Goal: Find contact information: Find contact information

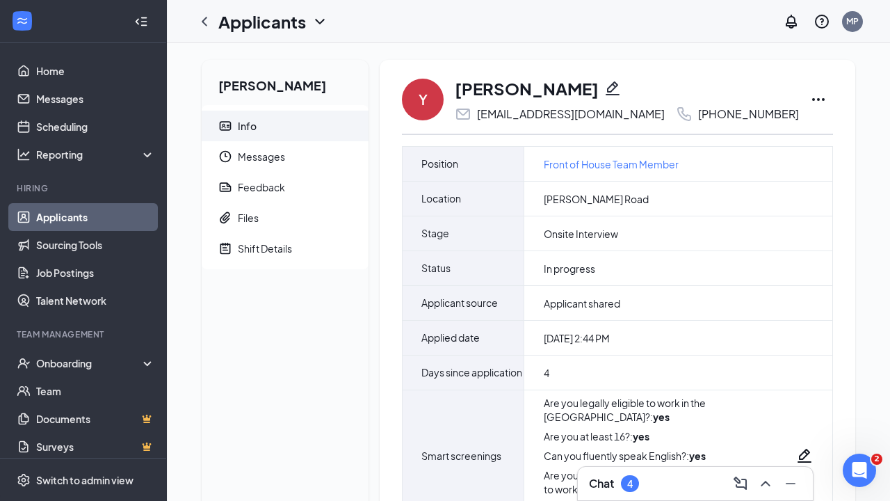
drag, startPoint x: 457, startPoint y: 83, endPoint x: 585, endPoint y: 85, distance: 127.9
click at [585, 85] on div "Yafreiny Payano" at bounding box center [627, 88] width 344 height 24
copy h1 "Yafreiny Payano"
drag, startPoint x: 659, startPoint y: 115, endPoint x: 772, endPoint y: 110, distance: 112.7
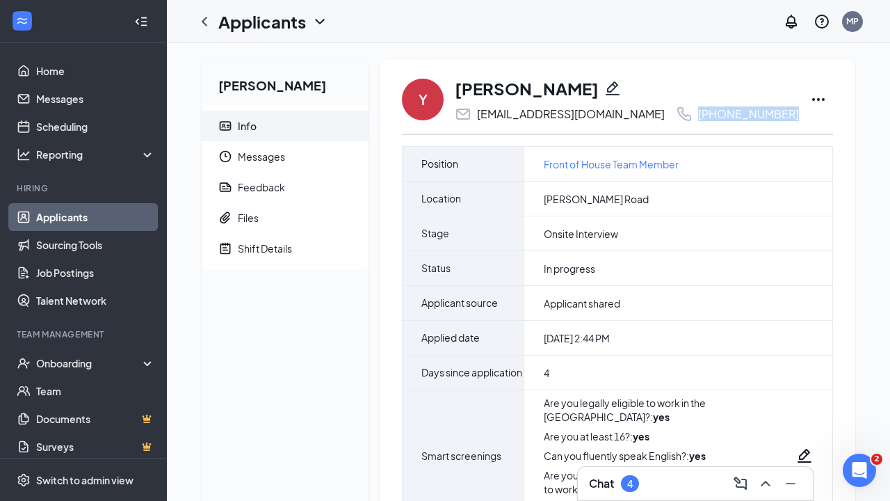
click at [772, 110] on div "Y Yafreiny Payano yafreinypayano@gmail.com +1 (848) 264-5473" at bounding box center [617, 99] width 431 height 46
copy div "+1 (848) 264-5473"
drag, startPoint x: 477, startPoint y: 113, endPoint x: 648, endPoint y: 110, distance: 171.0
click at [648, 110] on div "yafreinypayano@gmail.com +1 (848) 264-5473" at bounding box center [627, 114] width 344 height 17
copy div "yafreinypayano@gmail.com"
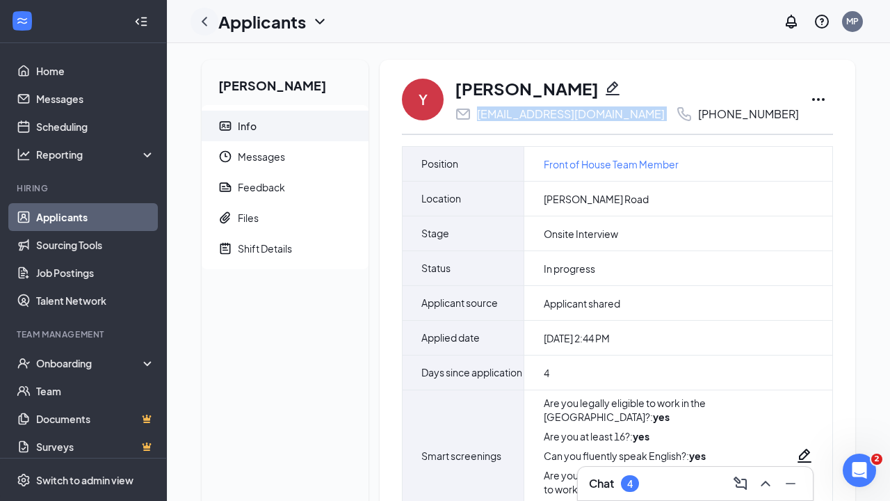
click at [200, 20] on icon "ChevronLeft" at bounding box center [204, 21] width 17 height 17
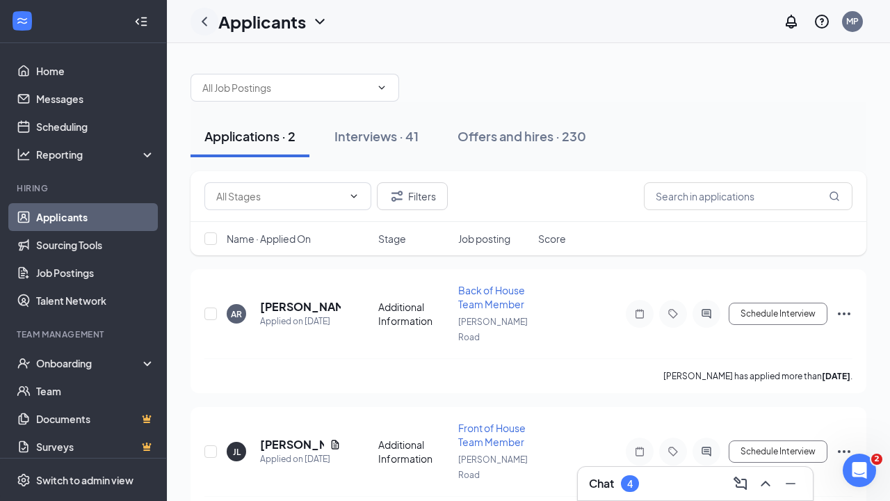
click at [202, 23] on icon "ChevronLeft" at bounding box center [204, 21] width 17 height 17
click at [203, 24] on icon "ChevronLeft" at bounding box center [204, 21] width 17 height 17
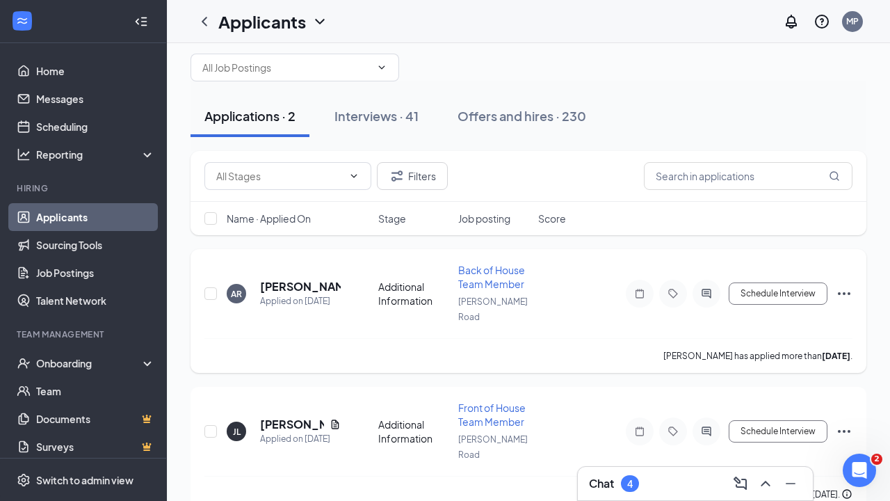
scroll to position [18, 0]
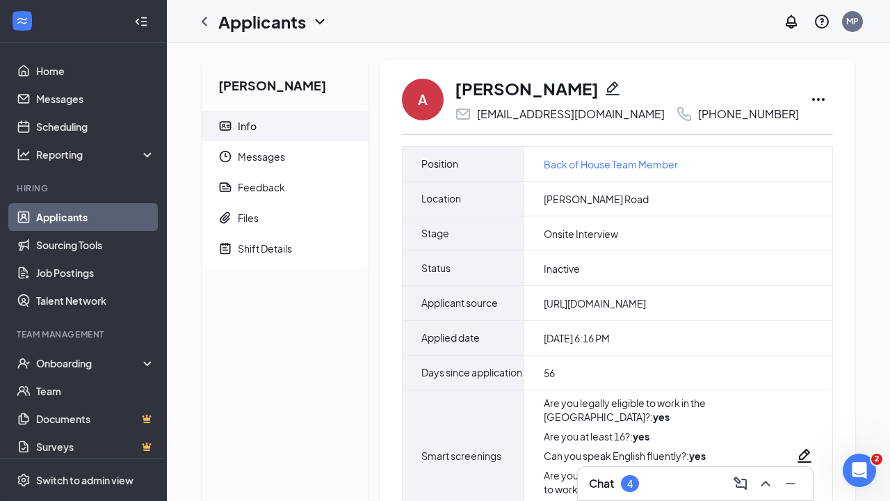
drag, startPoint x: 456, startPoint y: 87, endPoint x: 576, endPoint y: 81, distance: 120.4
click at [576, 81] on h1 "Arnulfo Posada" at bounding box center [527, 88] width 144 height 24
copy h1 "Arnulfo Posada"
drag, startPoint x: 667, startPoint y: 115, endPoint x: 774, endPoint y: 126, distance: 107.6
click at [774, 126] on div "A Arnulfo Posada vladimirposada33@gmail.com +1 (908) 417-1675 Position Back of …" at bounding box center [617, 410] width 431 height 668
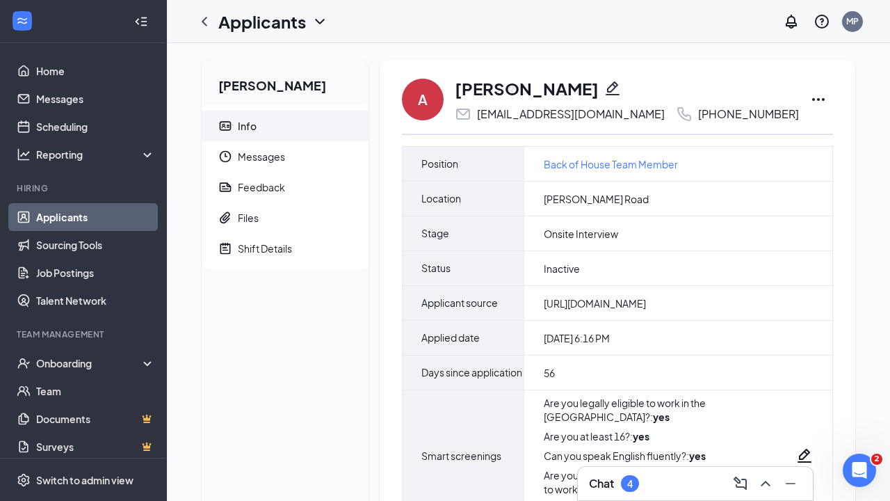
copy div "+1 (908) 417-1675"
drag, startPoint x: 476, startPoint y: 114, endPoint x: 640, endPoint y: 117, distance: 163.4
click at [640, 117] on div "vladimirposada33@gmail.com +1 (908) 417-1675" at bounding box center [627, 114] width 344 height 17
copy div "vladimirposada33@gmail.com"
click at [206, 23] on icon "ChevronLeft" at bounding box center [204, 21] width 17 height 17
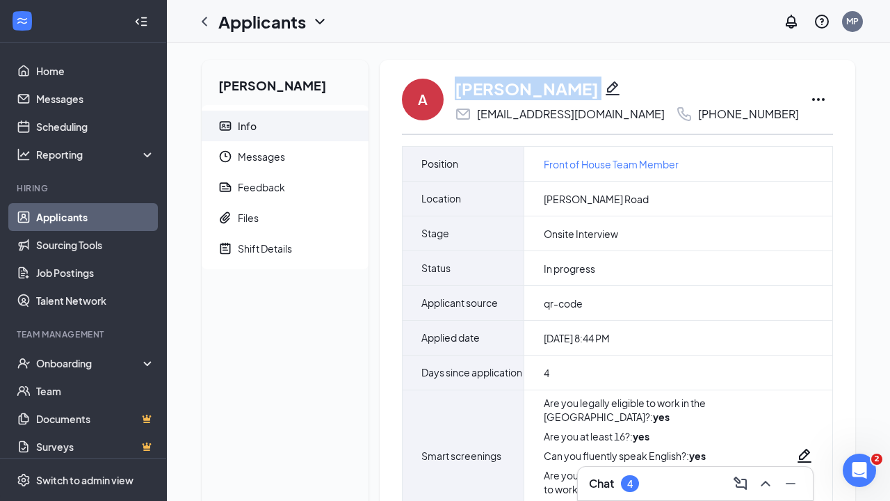
drag, startPoint x: 455, startPoint y: 90, endPoint x: 580, endPoint y: 107, distance: 126.3
click at [585, 99] on div "[PERSON_NAME]" at bounding box center [627, 88] width 344 height 24
copy h1 "[PERSON_NAME]"
drag, startPoint x: 669, startPoint y: 115, endPoint x: 774, endPoint y: 113, distance: 105.0
click at [774, 113] on div "A [PERSON_NAME] [EMAIL_ADDRESS][DOMAIN_NAME] [PHONE_NUMBER]" at bounding box center [617, 99] width 431 height 46
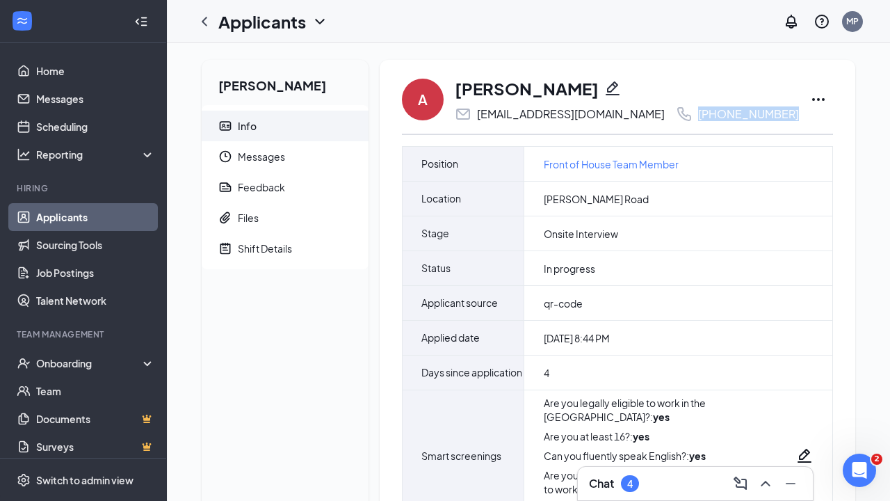
copy div "[PHONE_NUMBER]"
drag, startPoint x: 478, startPoint y: 113, endPoint x: 642, endPoint y: 114, distance: 164.8
click at [642, 114] on div "[EMAIL_ADDRESS][DOMAIN_NAME] [PHONE_NUMBER]" at bounding box center [627, 114] width 344 height 17
copy div "[EMAIL_ADDRESS][DOMAIN_NAME]"
